Goal: Task Accomplishment & Management: Use online tool/utility

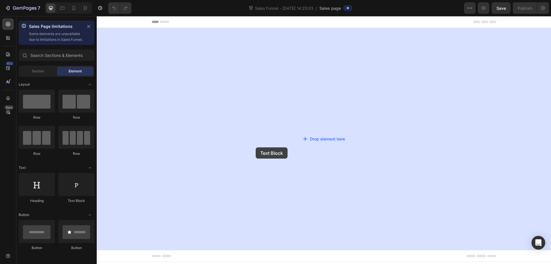
drag, startPoint x: 168, startPoint y: 208, endPoint x: 256, endPoint y: 147, distance: 107.0
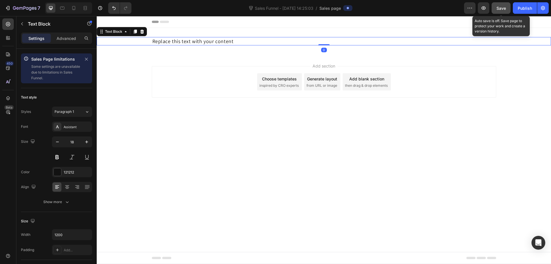
click at [498, 12] on button "Save" at bounding box center [501, 7] width 19 height 11
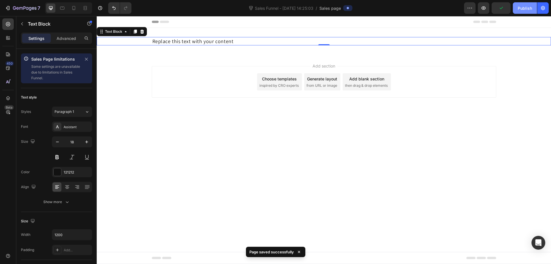
click at [523, 6] on div "Publish" at bounding box center [525, 8] width 14 height 6
